Goal: Obtain resource: Obtain resource

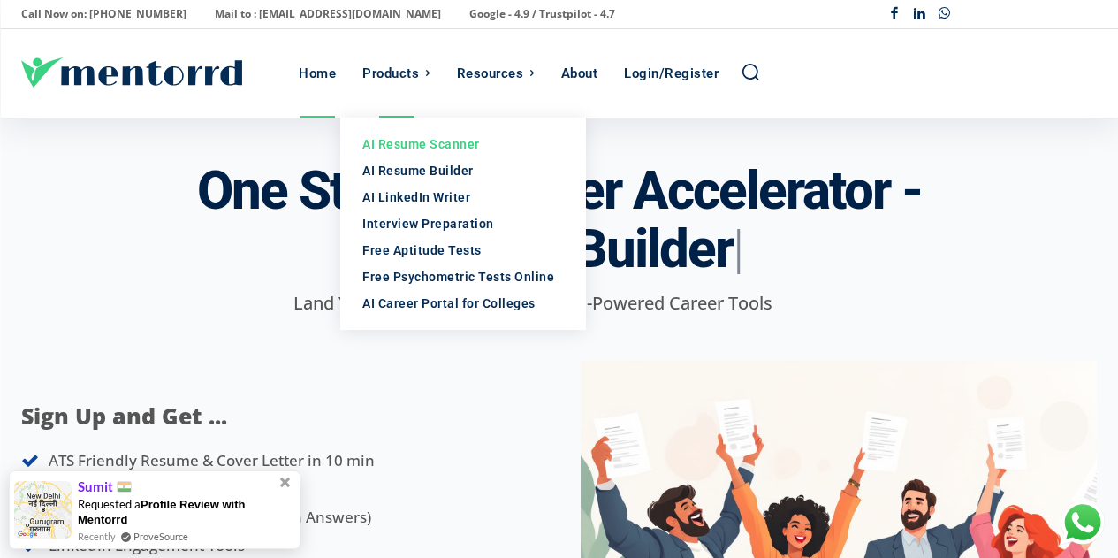
click at [408, 146] on div "AI Resume Scanner" at bounding box center [463, 144] width 202 height 18
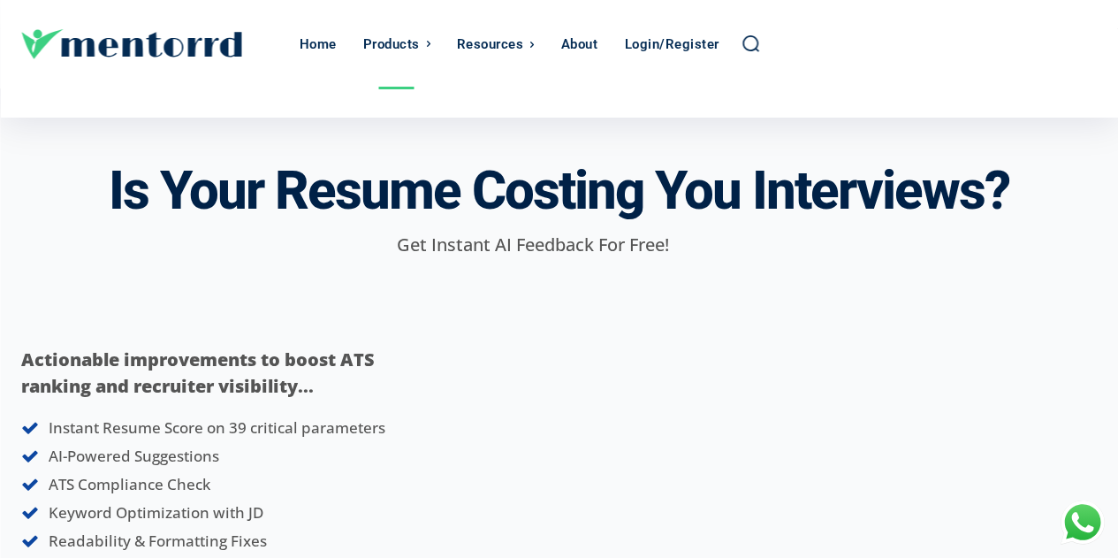
scroll to position [177, 0]
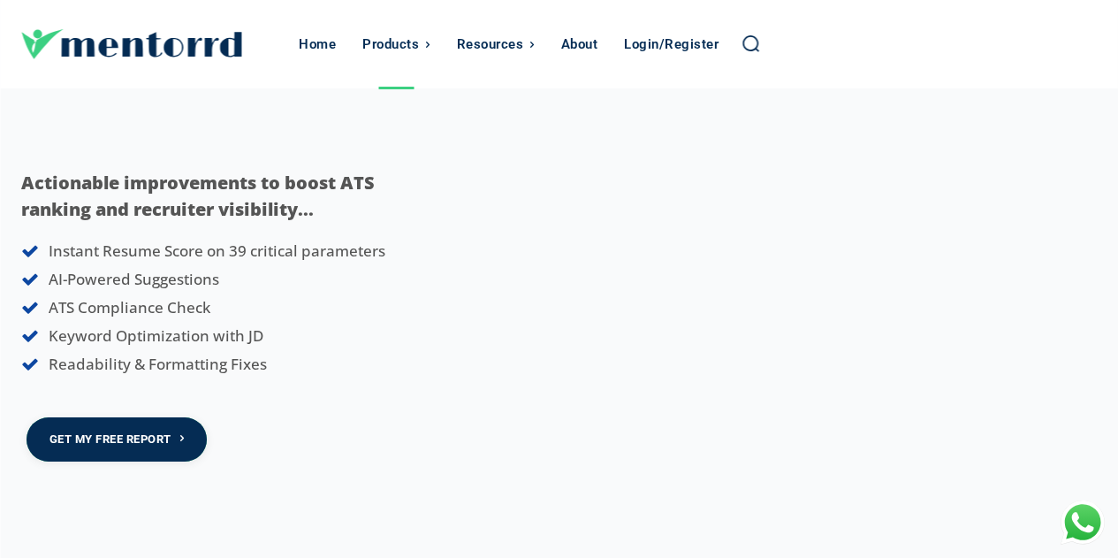
click at [148, 421] on link "Get My Free Report" at bounding box center [117, 438] width 181 height 43
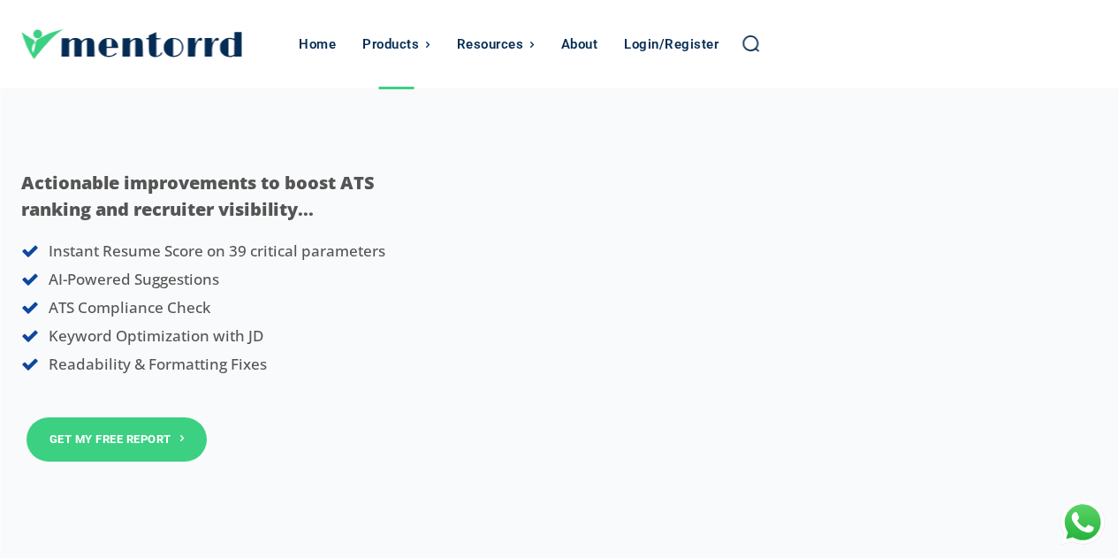
click at [422, 285] on li "AI-Powered Suggestions" at bounding box center [232, 279] width 423 height 21
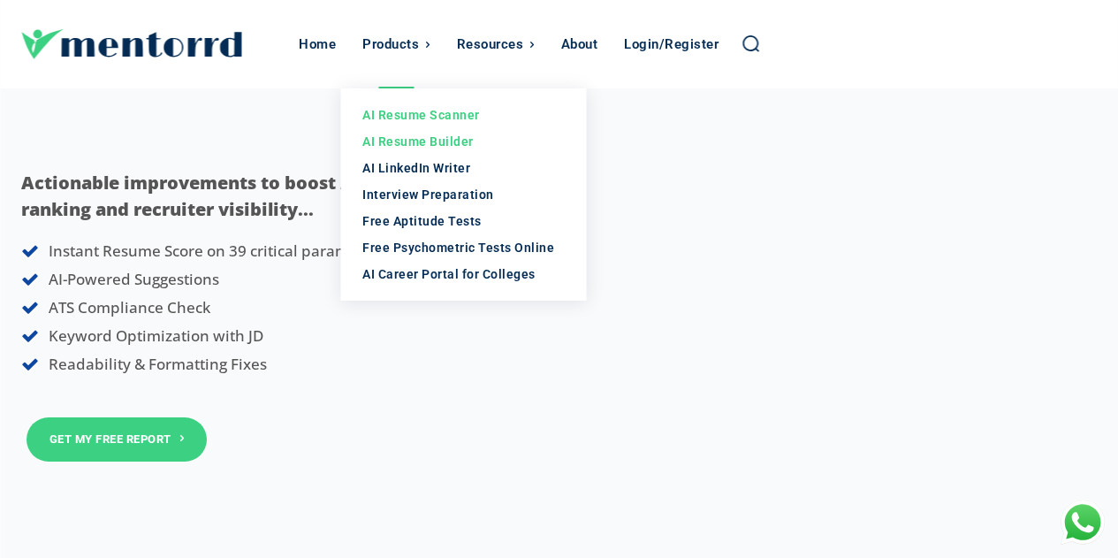
click at [431, 144] on div "AI Resume Builder" at bounding box center [463, 142] width 202 height 18
